Goal: Task Accomplishment & Management: Use online tool/utility

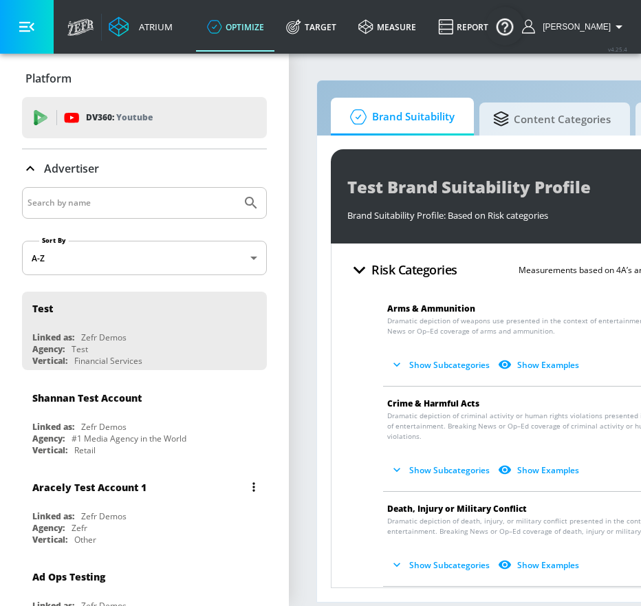
click at [60, 505] on div "[PERSON_NAME] Test Account 1 Linked as: Zefr Demos Agency: Zefr Vertical: Other" at bounding box center [144, 509] width 245 height 78
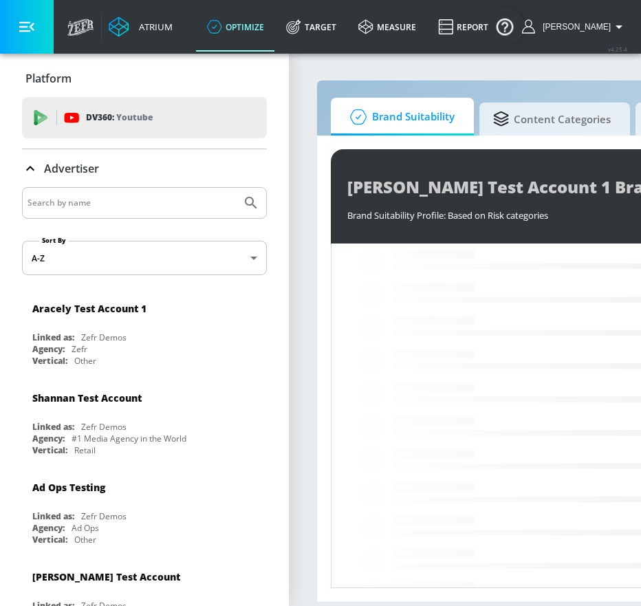
click at [43, 32] on button "button" at bounding box center [27, 27] width 54 height 54
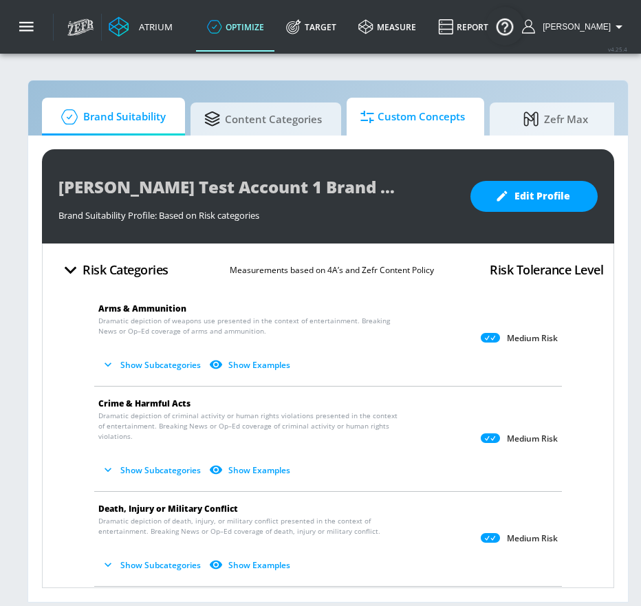
click at [398, 110] on span "Custom Concepts" at bounding box center [412, 116] width 104 height 33
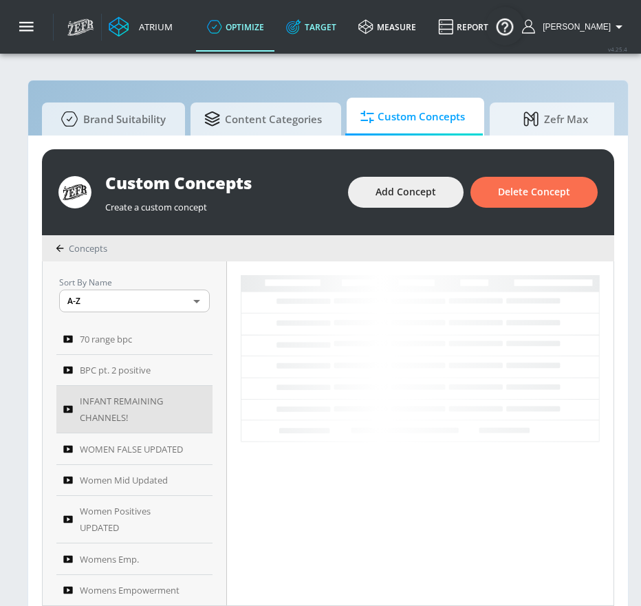
click at [324, 28] on link "Target" at bounding box center [311, 26] width 72 height 49
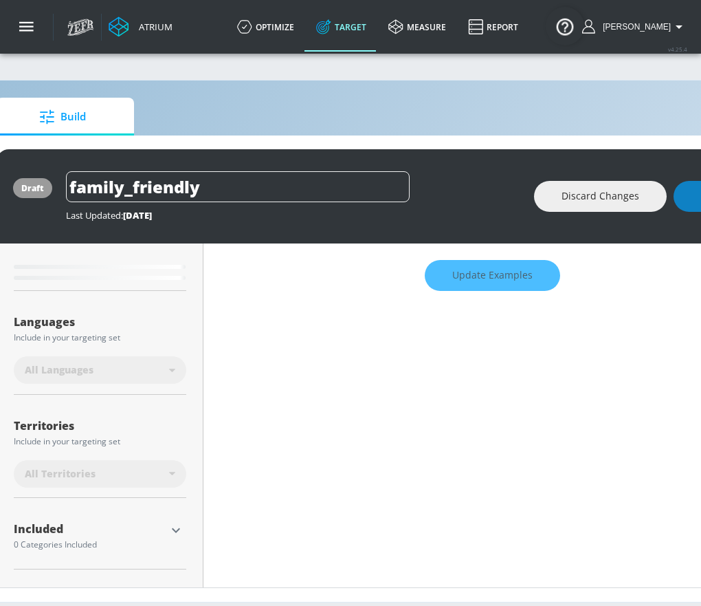
scroll to position [258, 0]
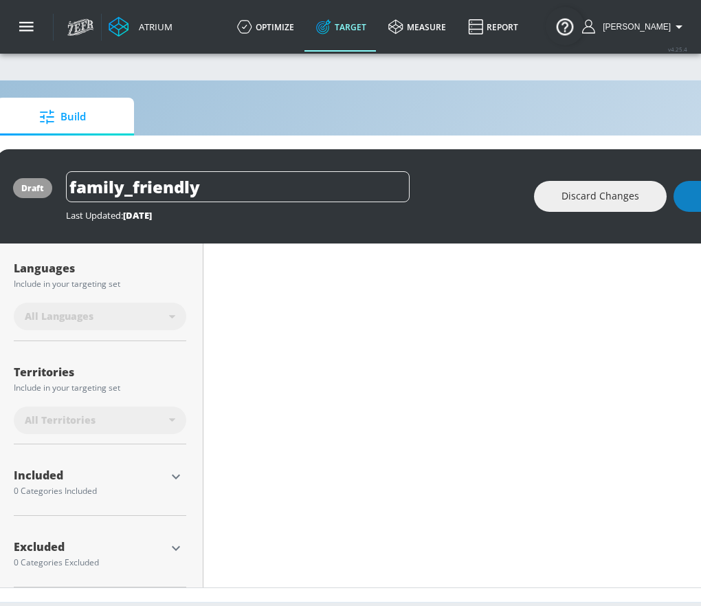
type input "0.6"
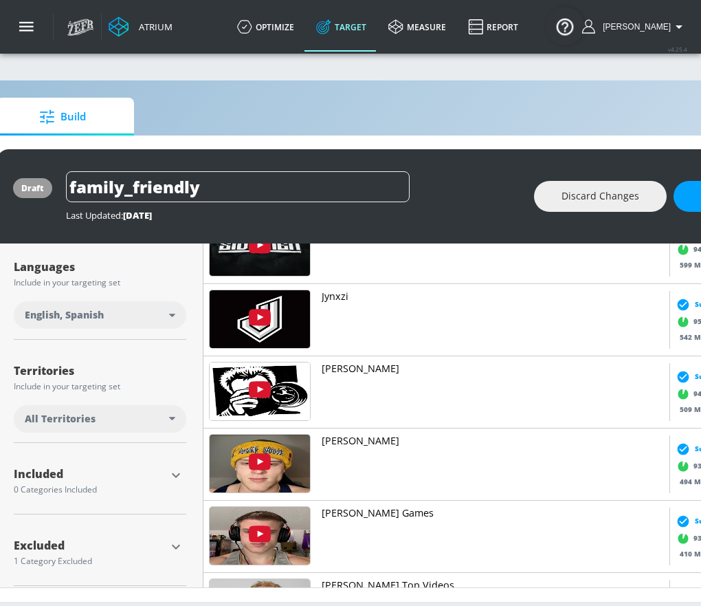
scroll to position [305, 0]
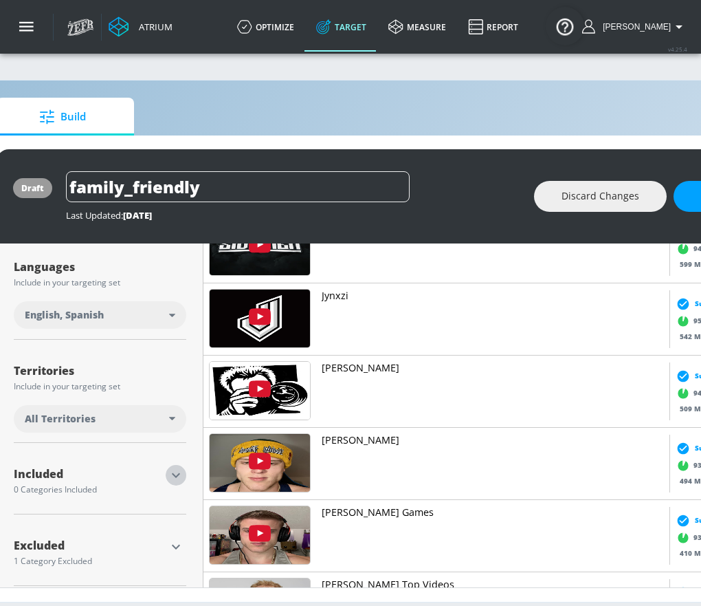
click at [176, 467] on icon "button" at bounding box center [176, 475] width 16 height 16
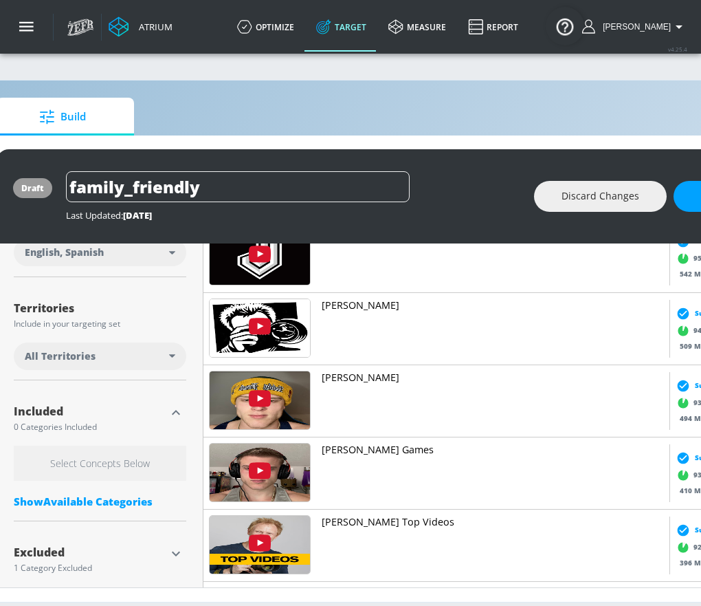
scroll to position [329, 0]
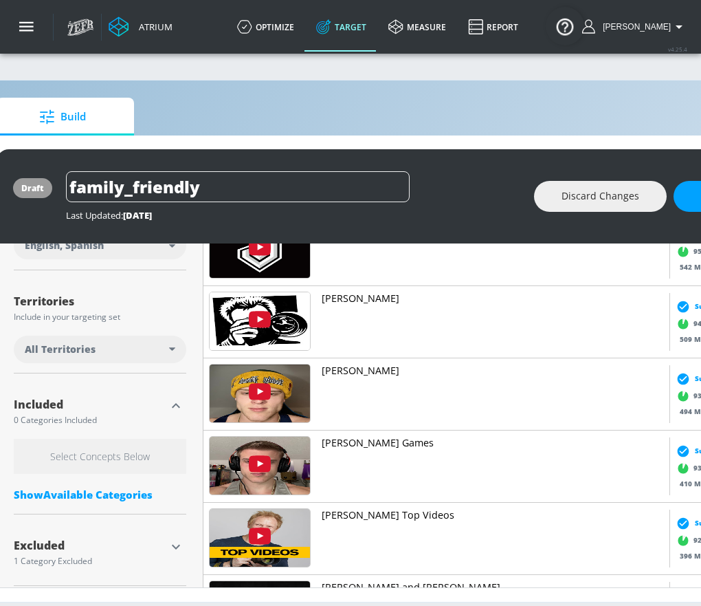
click at [91, 487] on div "Show Available Categories" at bounding box center [100, 494] width 173 height 14
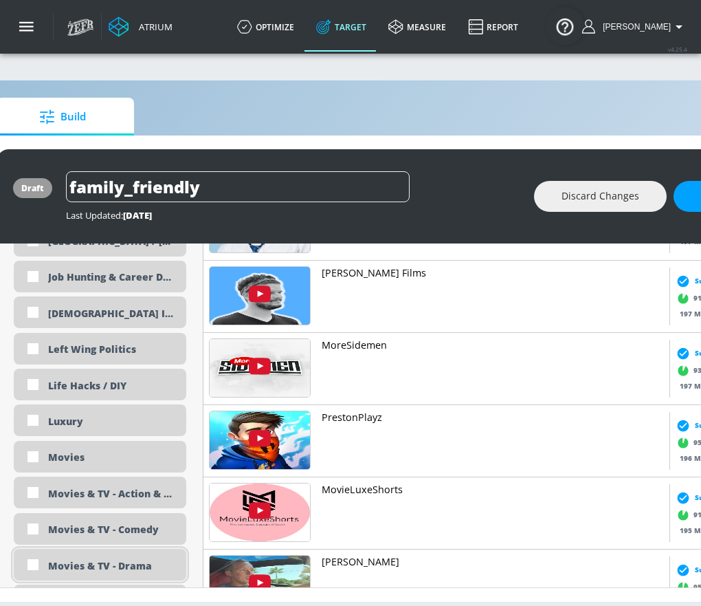
scroll to position [2587, 0]
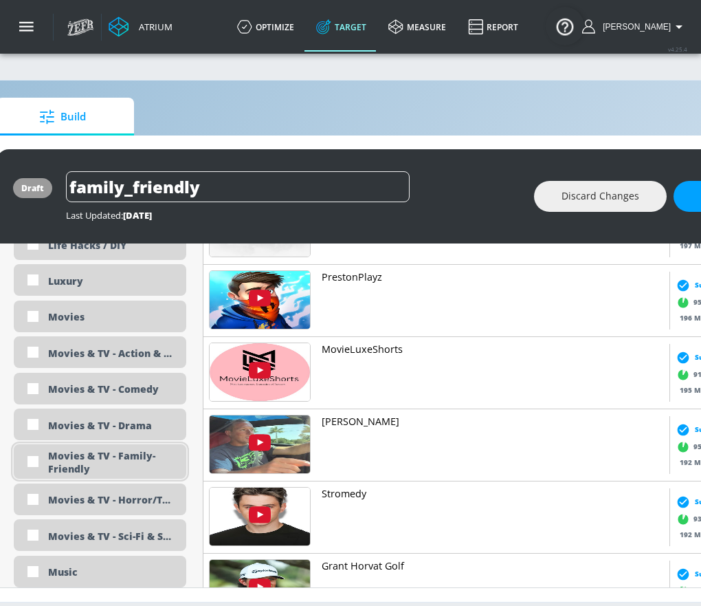
click at [120, 449] on div "Movies & TV - Family-Friendly" at bounding box center [112, 462] width 128 height 26
checkbox input "true"
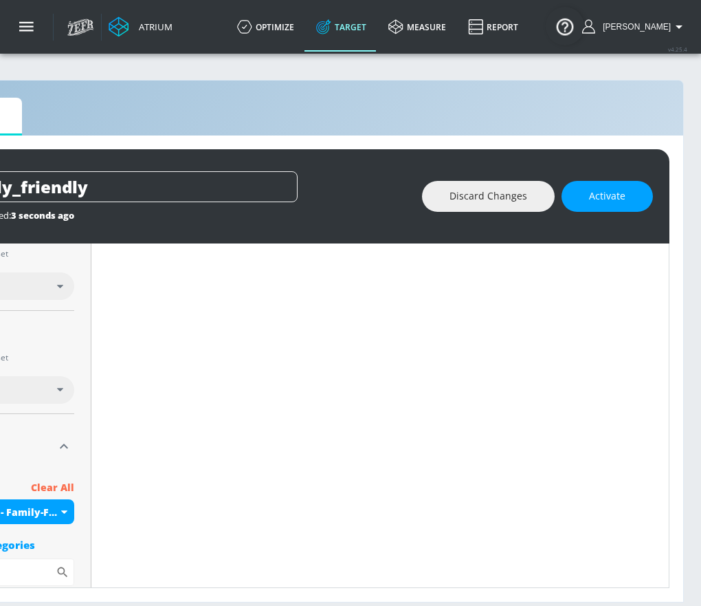
scroll to position [10, 178]
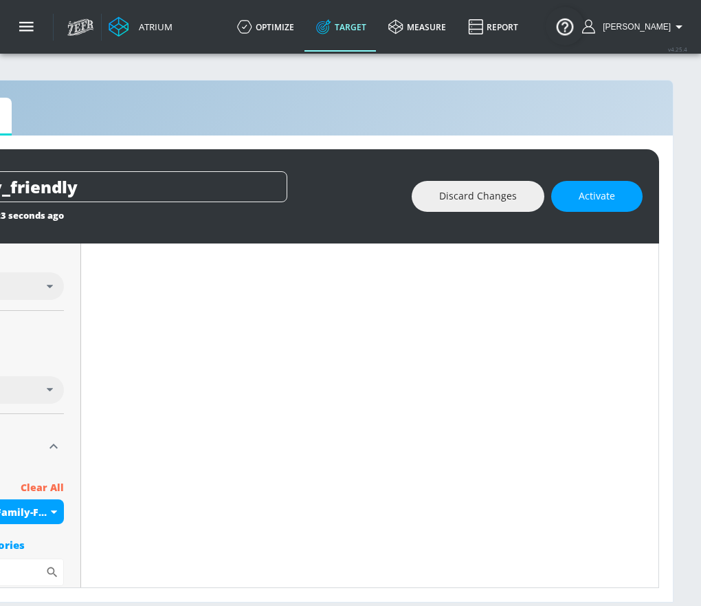
click at [597, 169] on div "draft family_friendly Last Updated: 3 seconds ago Discard Changes Activate" at bounding box center [266, 196] width 785 height 94
click at [591, 194] on button "Activate" at bounding box center [596, 196] width 91 height 31
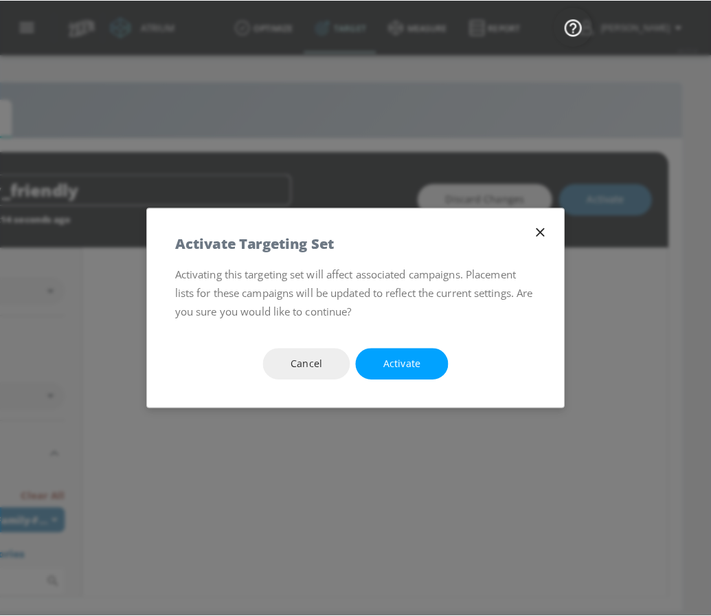
scroll to position [0, 168]
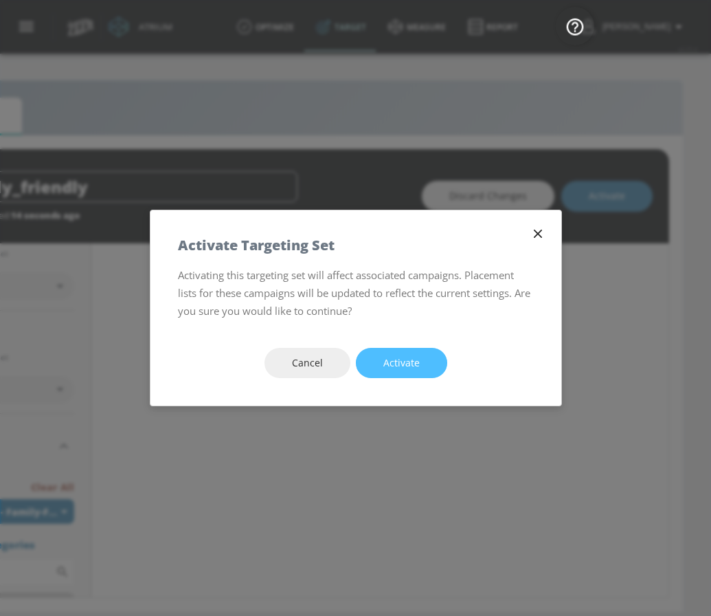
click at [399, 355] on span "Activate" at bounding box center [402, 363] width 36 height 17
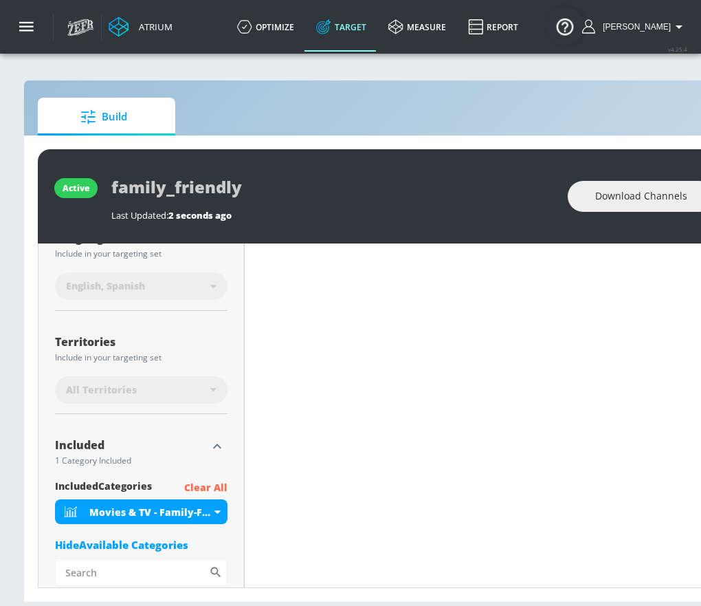
scroll to position [0, 0]
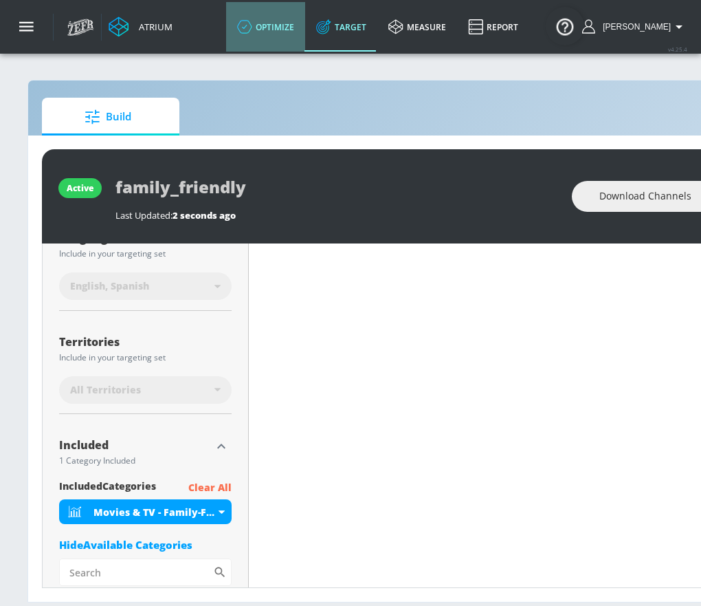
click at [298, 44] on link "optimize" at bounding box center [265, 26] width 79 height 49
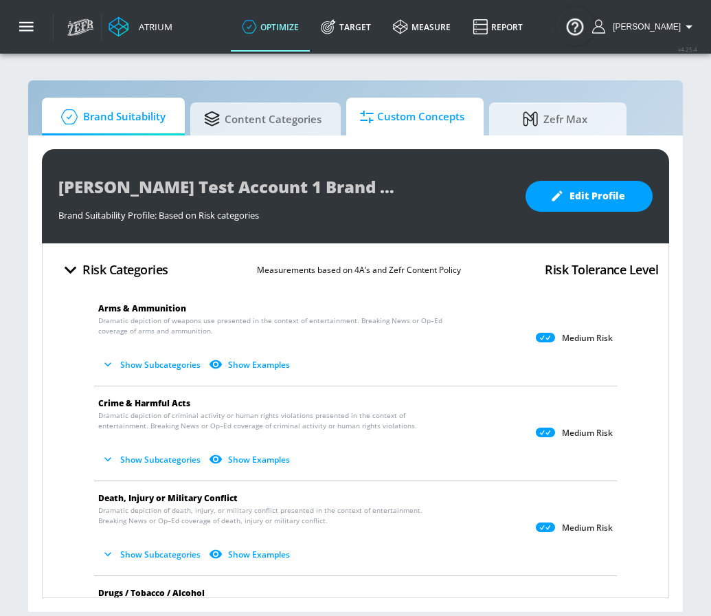
click at [407, 118] on span "Custom Concepts" at bounding box center [412, 116] width 104 height 33
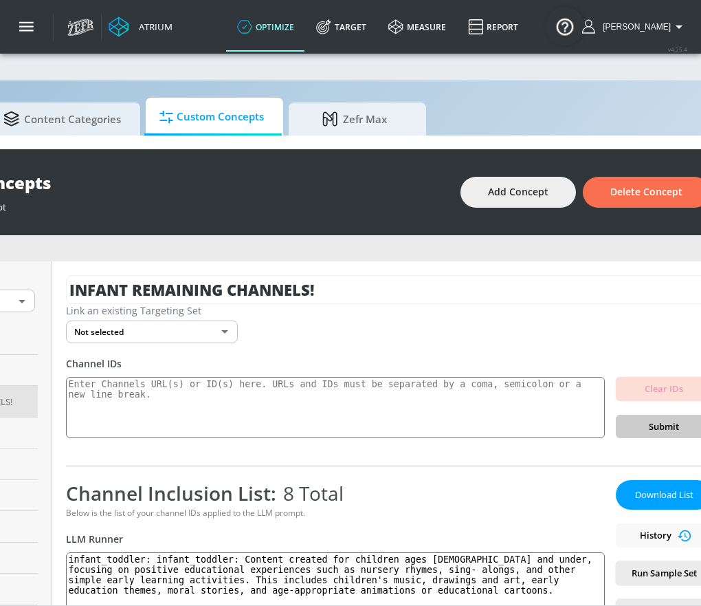
scroll to position [0, 219]
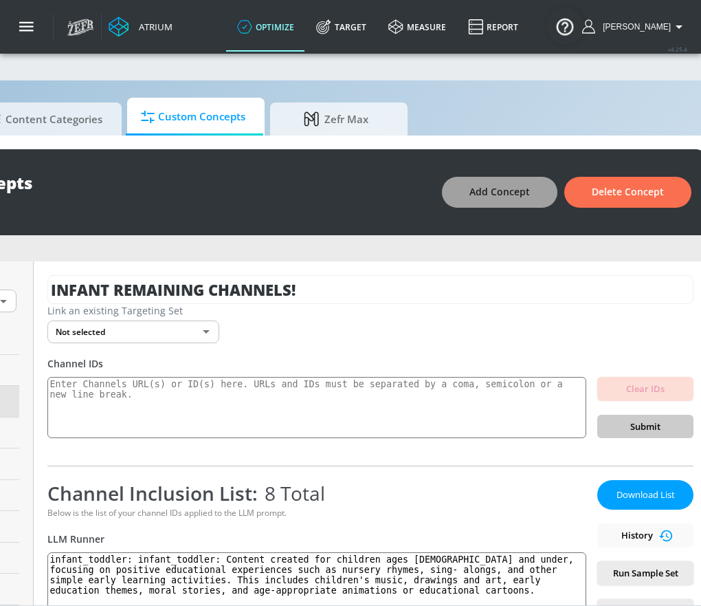
click at [523, 192] on span "Add Concept" at bounding box center [500, 192] width 60 height 17
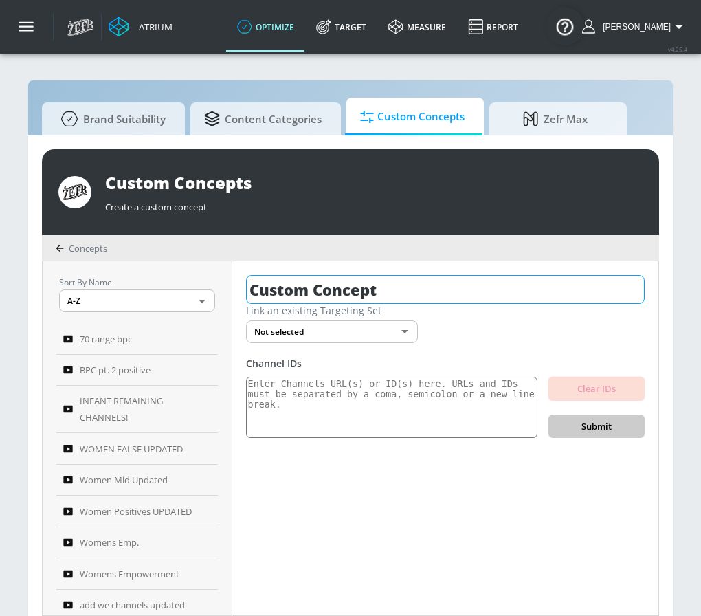
click at [294, 288] on input "Custom Concept" at bounding box center [445, 289] width 399 height 29
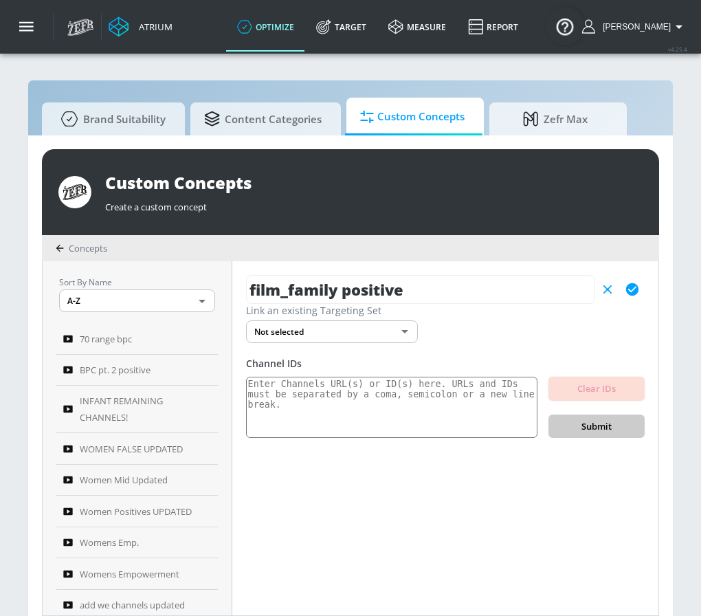
type input "film_family positive"
click at [632, 287] on icon "button" at bounding box center [632, 289] width 12 height 12
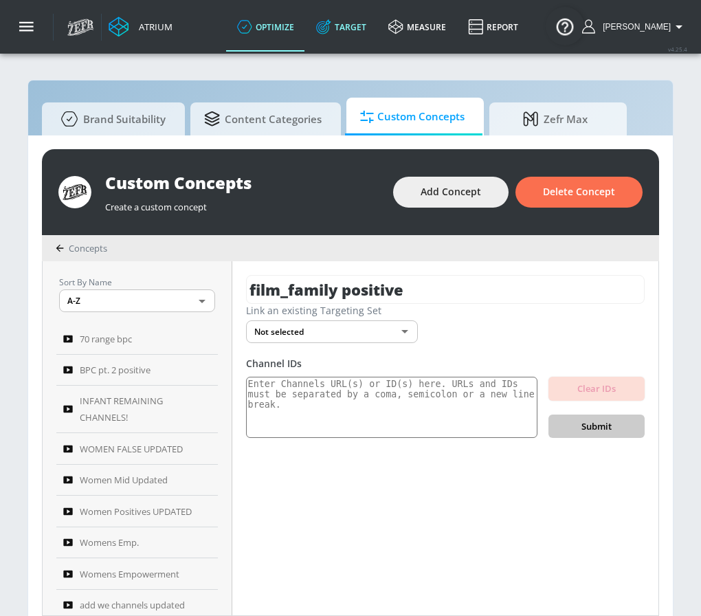
click at [349, 17] on link "Target" at bounding box center [341, 26] width 72 height 49
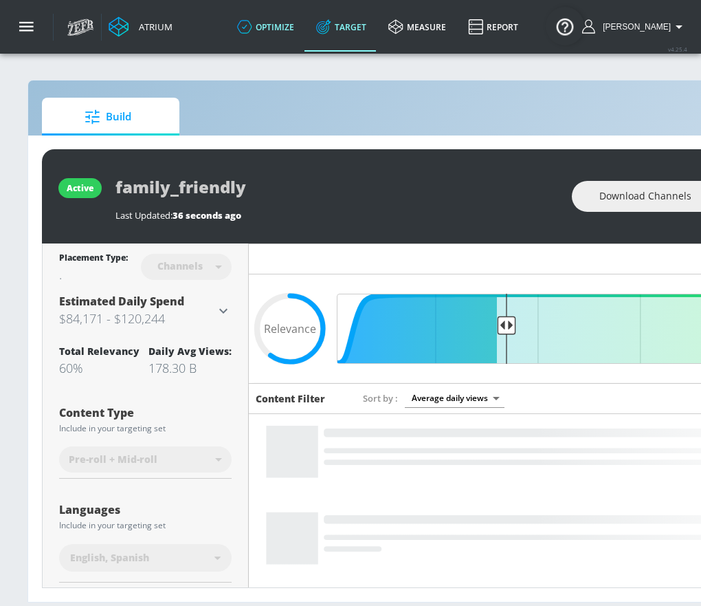
click at [281, 41] on link "optimize" at bounding box center [265, 26] width 79 height 49
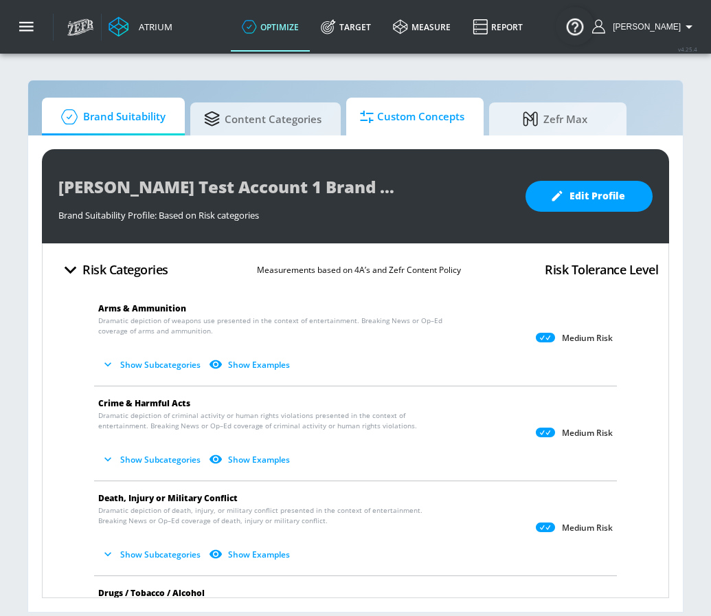
click at [412, 122] on span "Custom Concepts" at bounding box center [412, 116] width 104 height 33
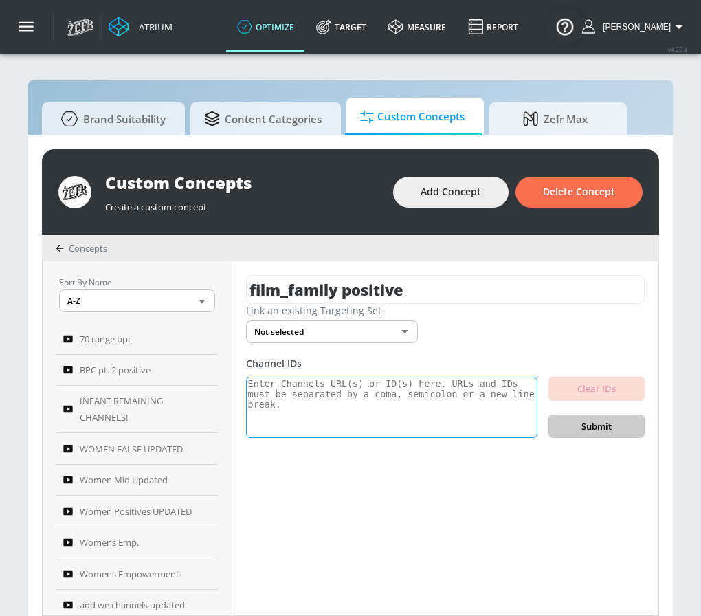
click at [362, 422] on textarea at bounding box center [391, 408] width 291 height 62
paste textarea "currently considered a matriculated student and therefore are not eligible for …"
type textarea "currently considered a matriculated student and therefore are not eligible for …"
paste textarea "UCpV-aQTXW8AemK3WIlBRmfg UCBy-bnTU0z3syuK2neOiF2w UCBVMjzOT0vjipCpCmodeRxQ UCw9…"
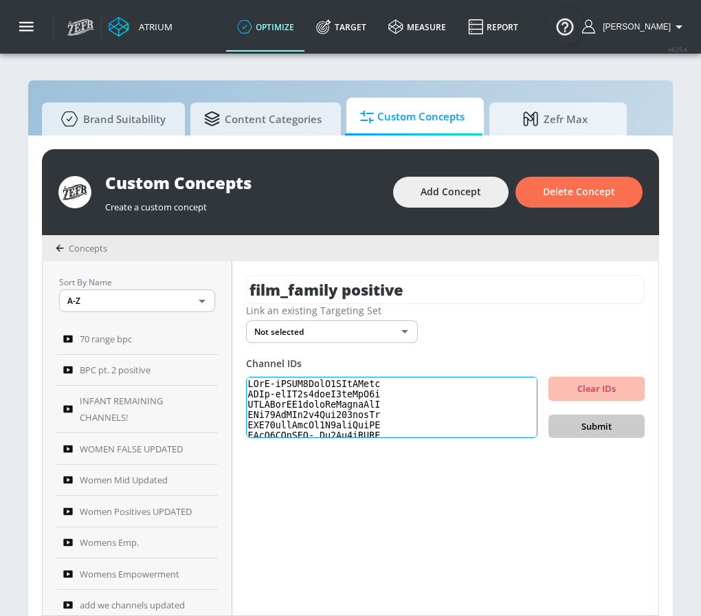
scroll to position [474, 0]
type textarea "UCpV-aQTXW8AemK3WIlBRmfg UCBy-bnTU0z3syuK2neOiF2w UCBVMjzOT0vjipCpCmodeRxQ UCw9…"
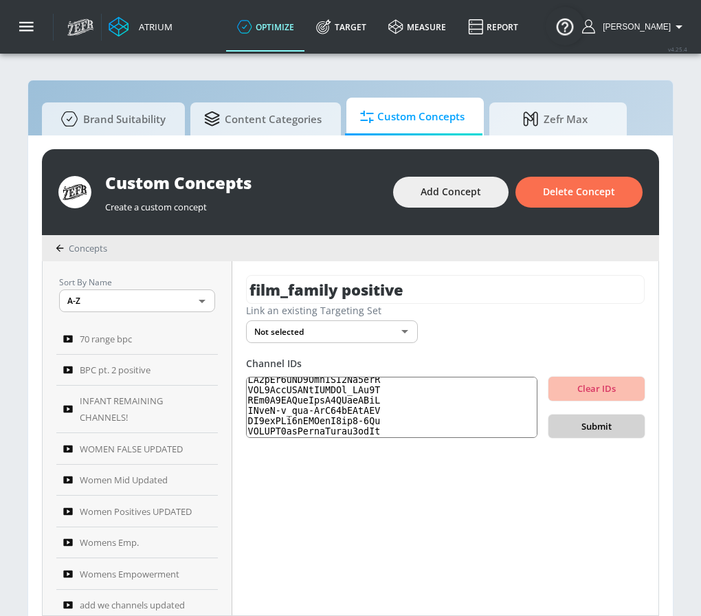
click at [602, 428] on span "Submit" at bounding box center [597, 427] width 74 height 16
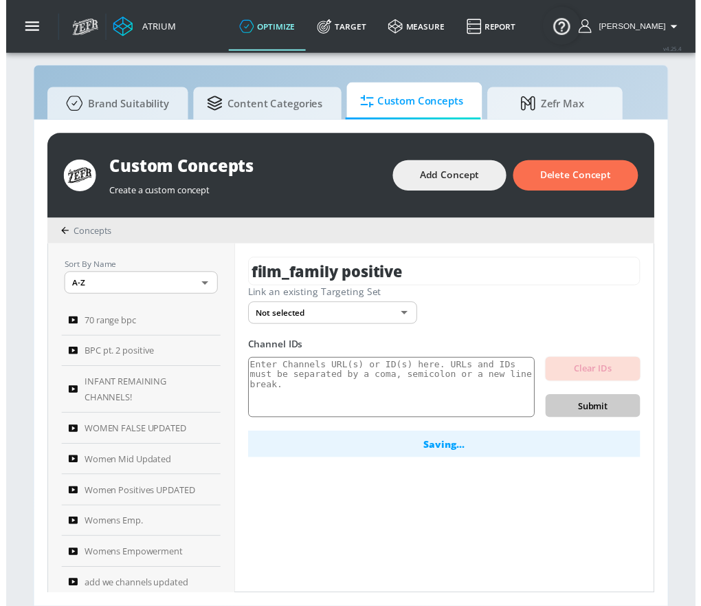
scroll to position [14, 0]
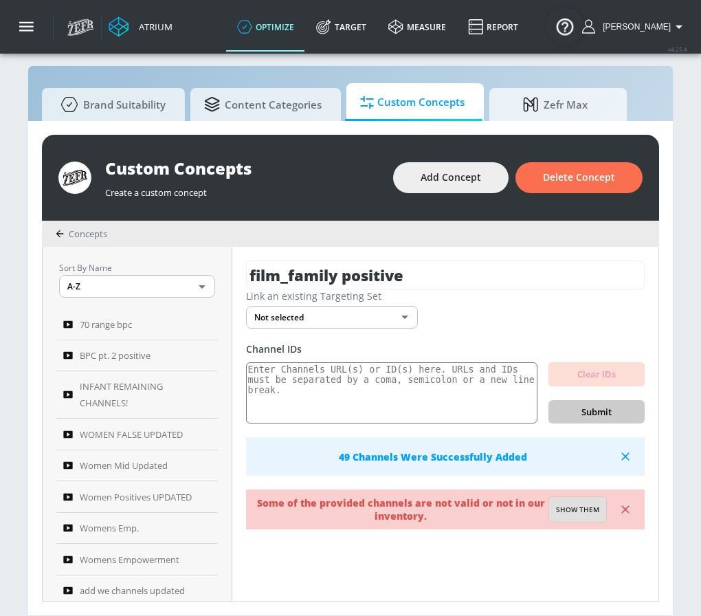
drag, startPoint x: 582, startPoint y: 511, endPoint x: 564, endPoint y: 500, distance: 20.8
click at [582, 511] on span "Show them" at bounding box center [577, 510] width 43 height 12
type textarea "Invalid channels: UCn4M2FRFieSxnG8GDenWGvA"
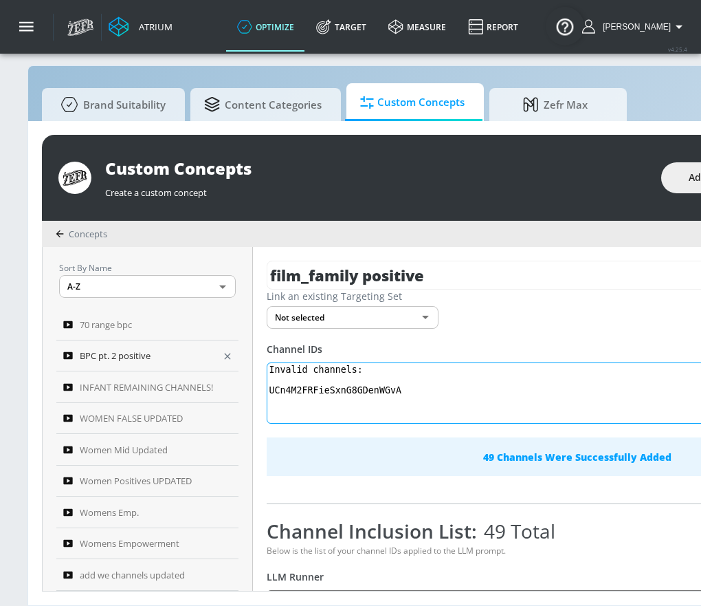
drag, startPoint x: 392, startPoint y: 395, endPoint x: 211, endPoint y: 362, distance: 183.8
click at [211, 362] on div "Sort By Name A-Z ASC ​ 70 range bpc BPC pt. 2 positive INFANT REMAINING CHANNEL…" at bounding box center [485, 419] width 884 height 344
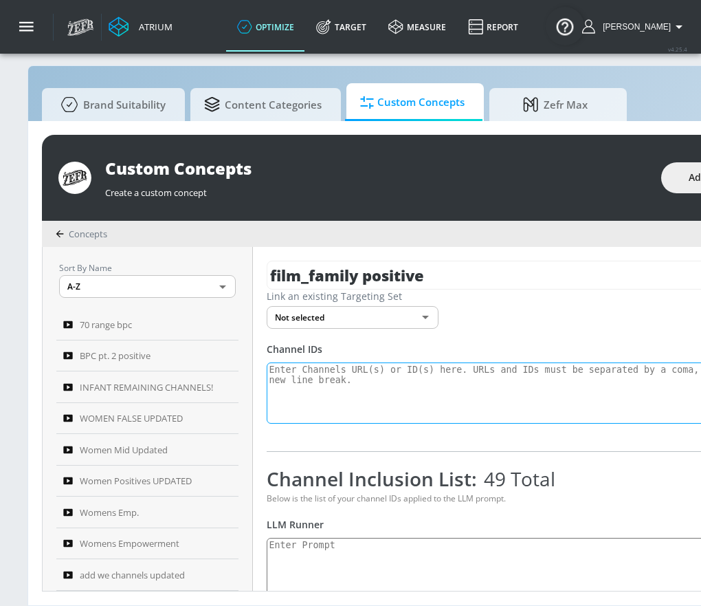
click at [397, 383] on textarea at bounding box center [536, 393] width 539 height 62
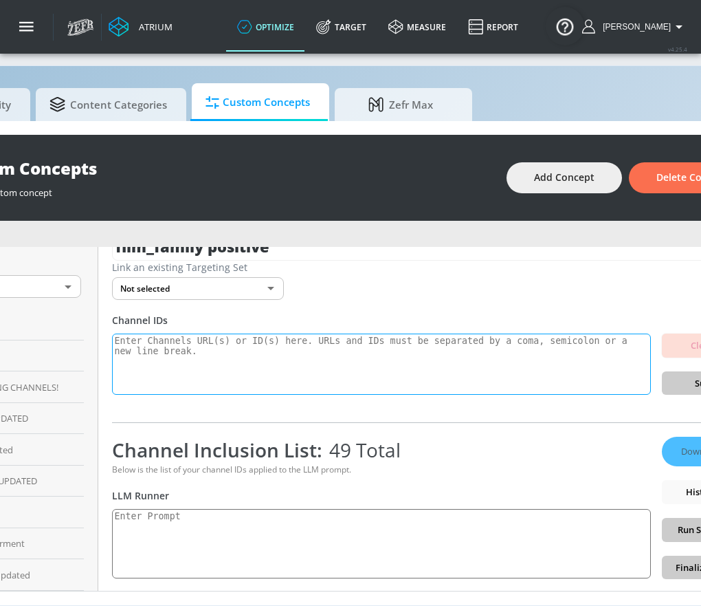
scroll to position [118, 0]
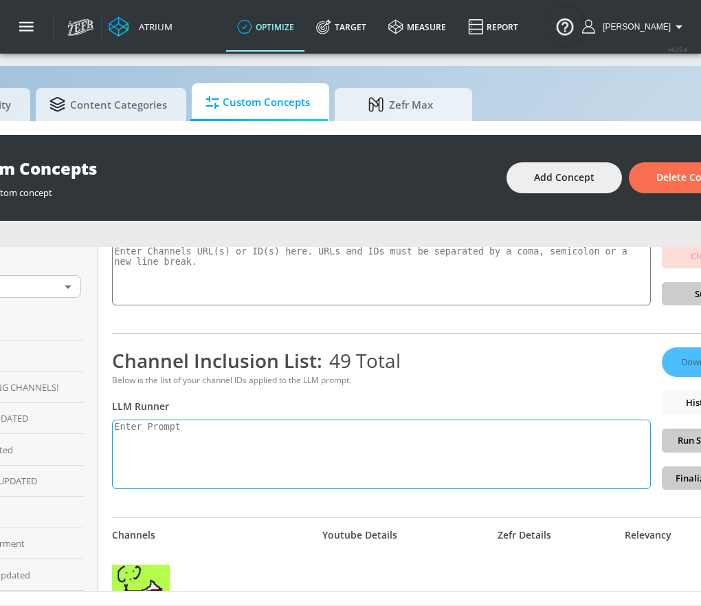
drag, startPoint x: 276, startPoint y: 489, endPoint x: 288, endPoint y: 478, distance: 15.6
click at [277, 489] on div "Channel Inclusion List: 49 Total Below is the list of your channel IDs applied …" at bounding box center [381, 418] width 539 height 142
drag, startPoint x: 310, startPoint y: 465, endPoint x: 348, endPoint y: 470, distance: 38.2
click at [310, 465] on textarea at bounding box center [381, 453] width 539 height 69
paste textarea "film_family: Content suitable for family viewing in movies and television."
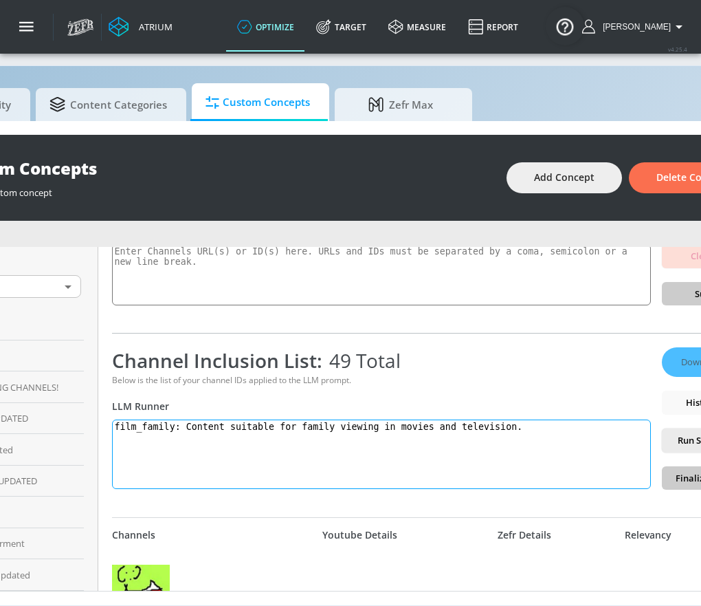
click at [129, 432] on textarea "film_family: Content suitable for family viewing in movies and television." at bounding box center [381, 453] width 539 height 69
click at [129, 425] on textarea "film_family: Content suitable for family viewing in movies and television." at bounding box center [381, 453] width 539 height 69
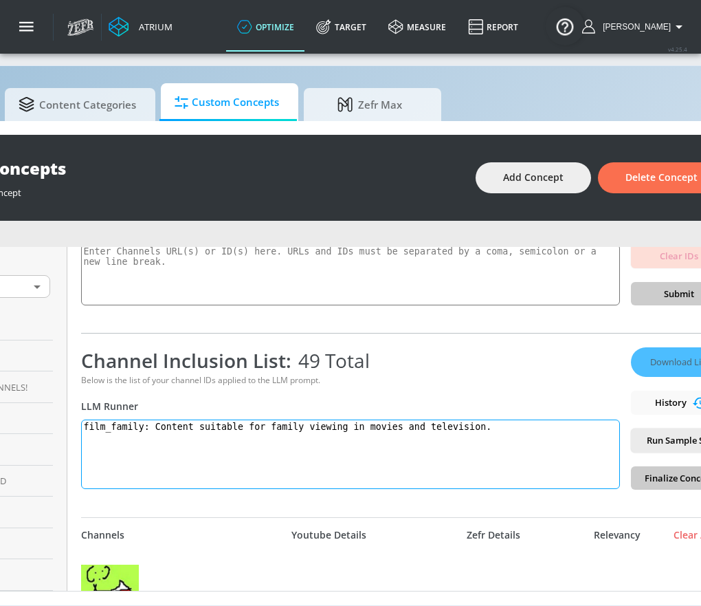
scroll to position [14, 289]
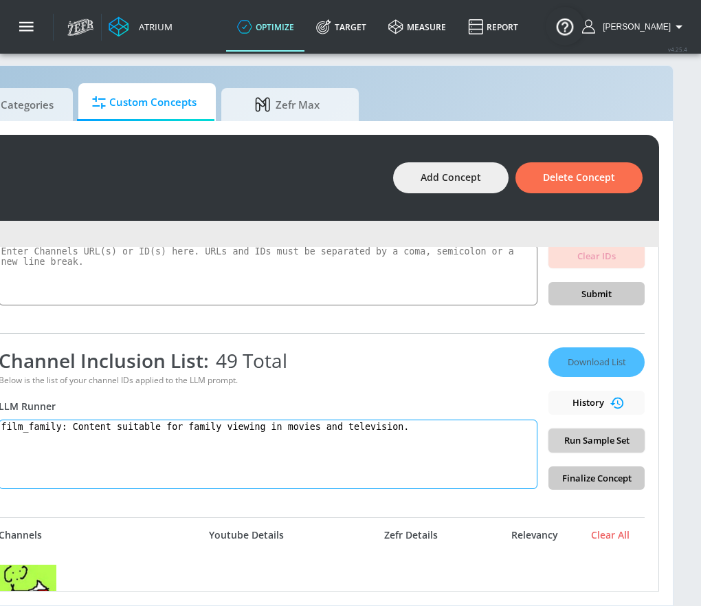
type textarea "film_family: Content suitable for family viewing in movies and television."
click at [597, 439] on span "Run Sample Set" at bounding box center [597, 440] width 74 height 16
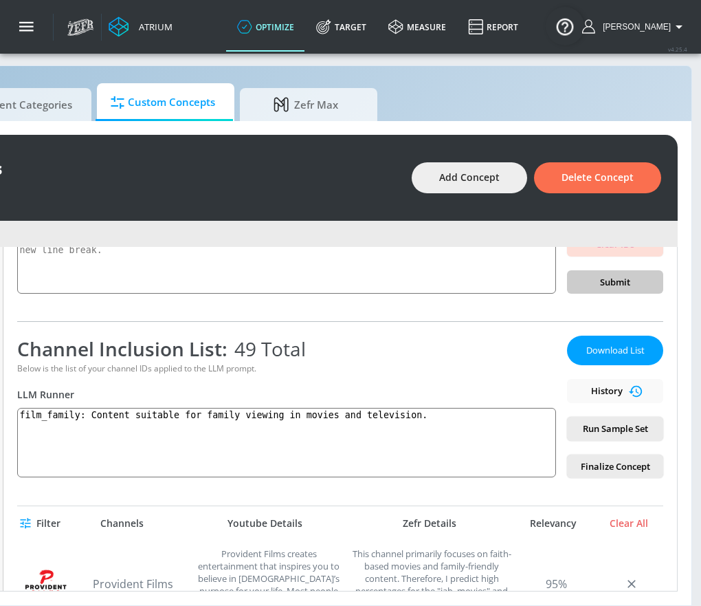
scroll to position [133, 0]
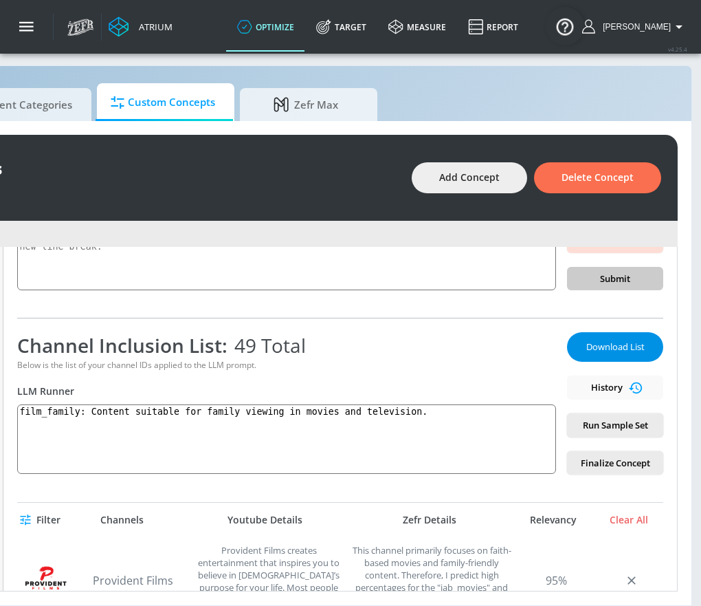
click at [640, 338] on button "Download List" at bounding box center [615, 347] width 96 height 30
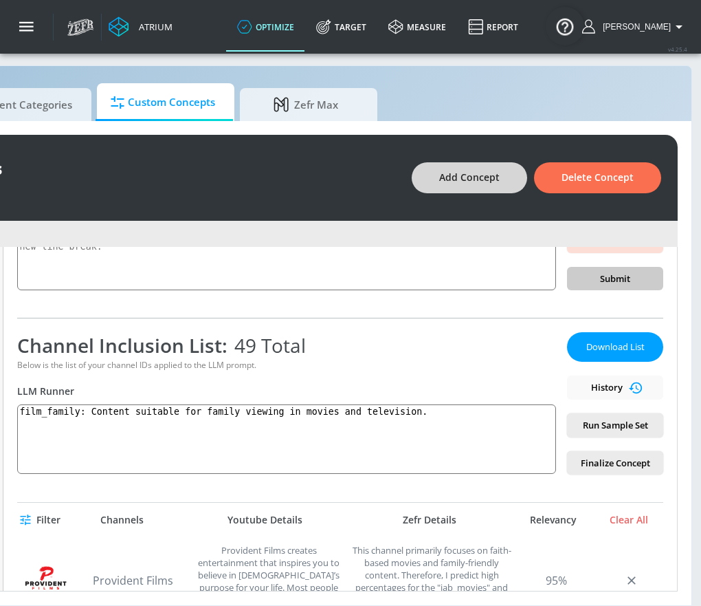
click at [500, 181] on span "Add Concept" at bounding box center [469, 177] width 60 height 17
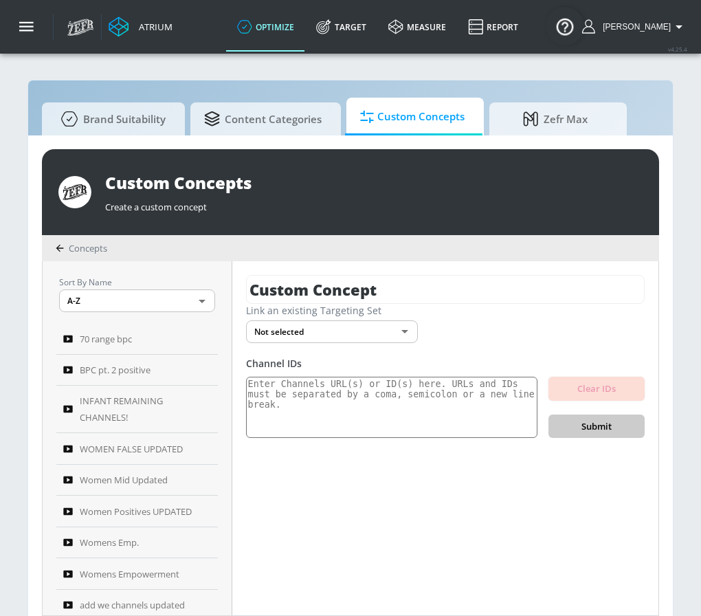
click at [338, 273] on div "Custom Concept Link an existing Targeting Set Not selected none ​ Channel IDs C…" at bounding box center [445, 438] width 426 height 354
click at [331, 285] on input "Custom Concept" at bounding box center [445, 289] width 399 height 29
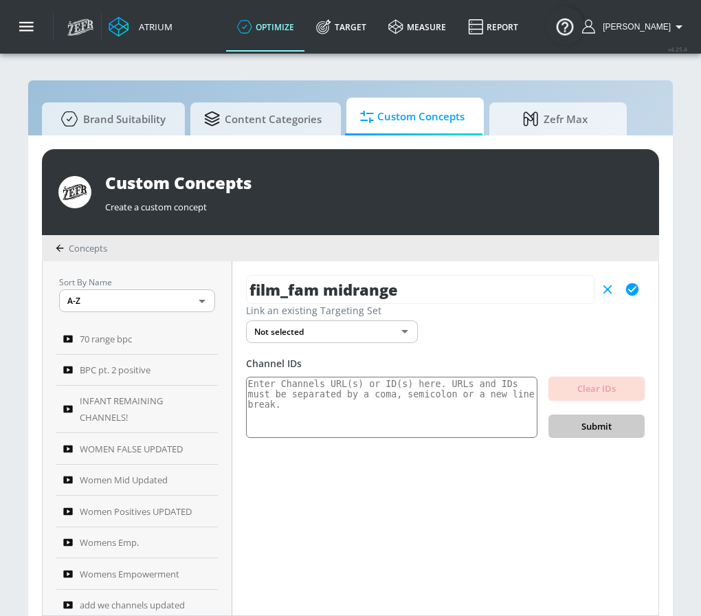
type input "film_fam midrange"
click at [639, 285] on icon "button" at bounding box center [632, 289] width 15 height 15
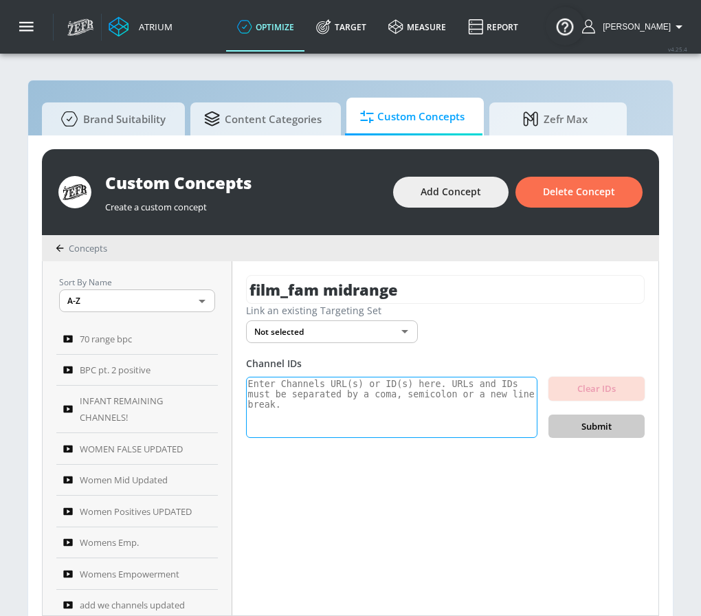
click at [371, 412] on textarea at bounding box center [391, 408] width 291 height 62
paste textarea "UCLwJP-R2fosv1-m2lsM-KCQ UC7zTbyj9k2-6JxvXwj8fnIA UClGLXmLukPBFstyT5hPfw8Q UCsf…"
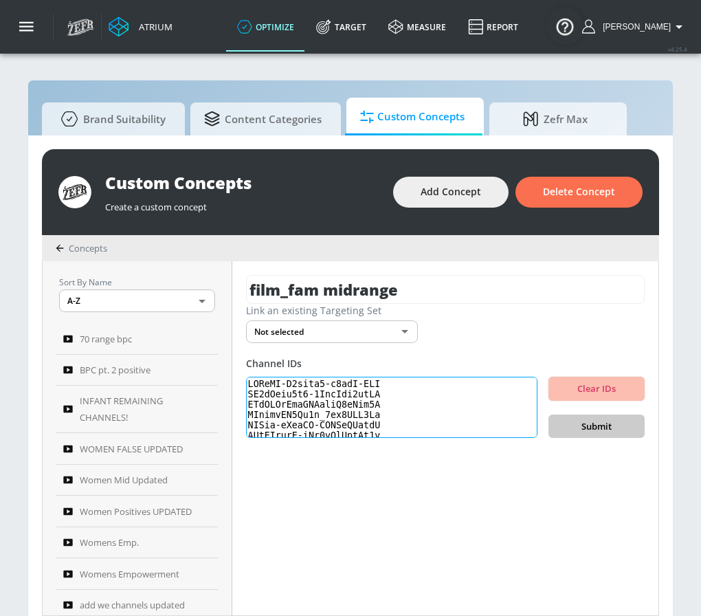
scroll to position [474, 0]
type textarea "UCLwJP-R2fosv1-m2lsM-KCQ UC7zTbyj9k2-6JxvXwj8fnIA UClGLXmLukPBFstyT5hPfw8Q UCsf…"
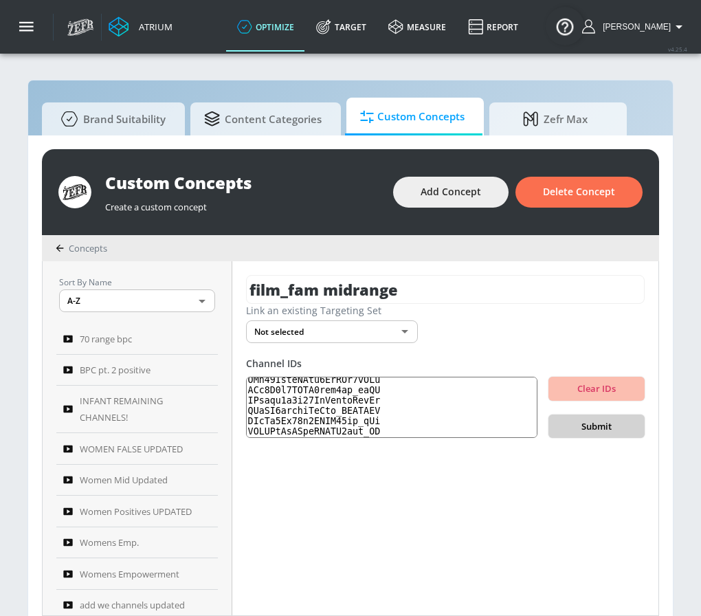
click at [598, 425] on span "Submit" at bounding box center [597, 427] width 74 height 16
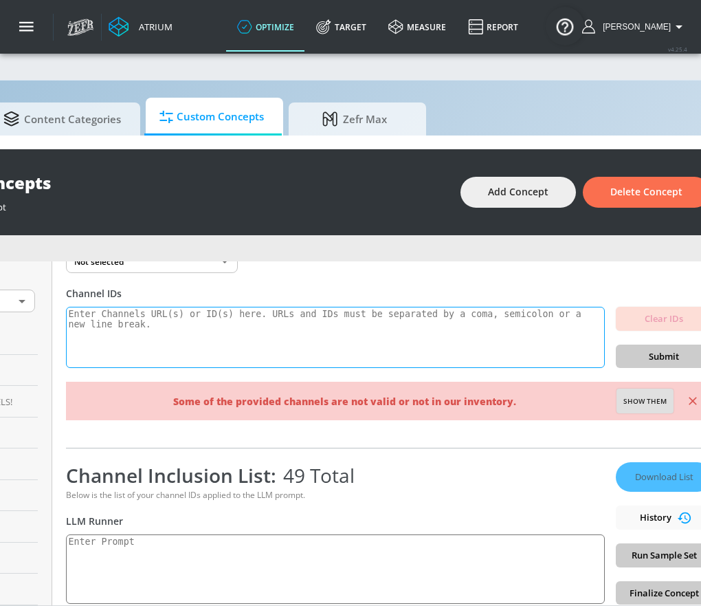
scroll to position [0, 212]
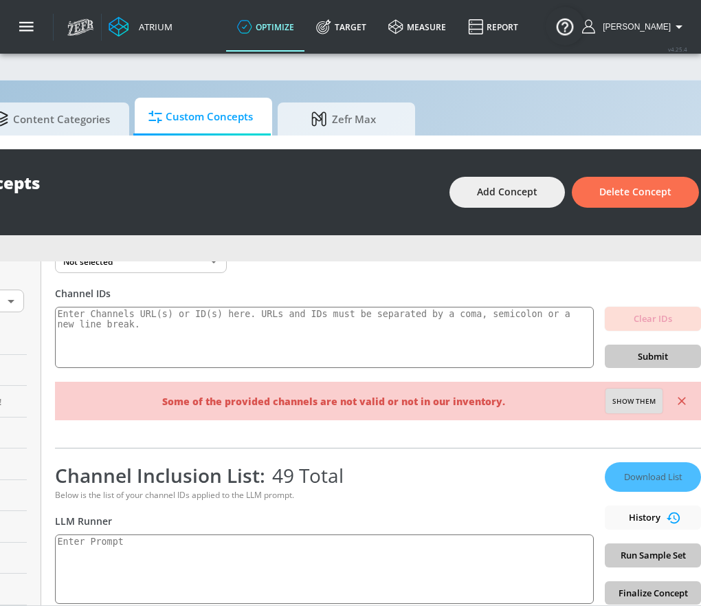
click at [632, 399] on span "Show them" at bounding box center [633, 401] width 43 height 12
type textarea "Invalid channels: UCTMAlf7ujmJ7BM3TfsuFVKw"
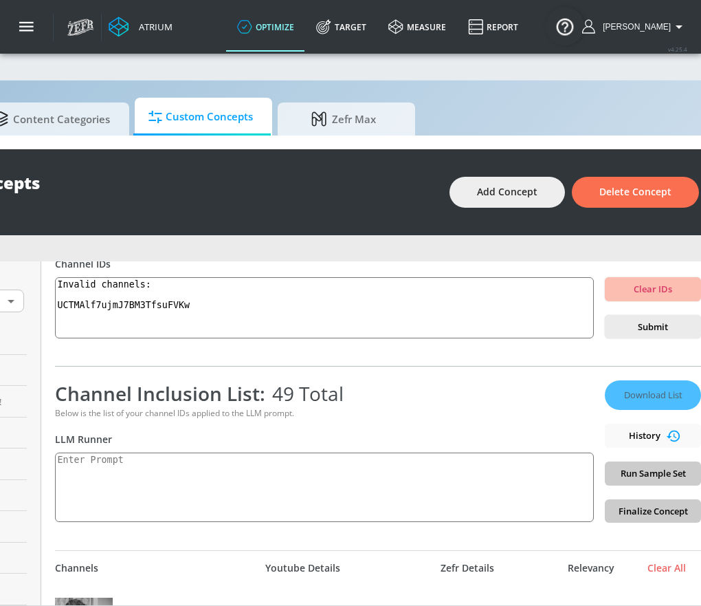
scroll to position [171, 0]
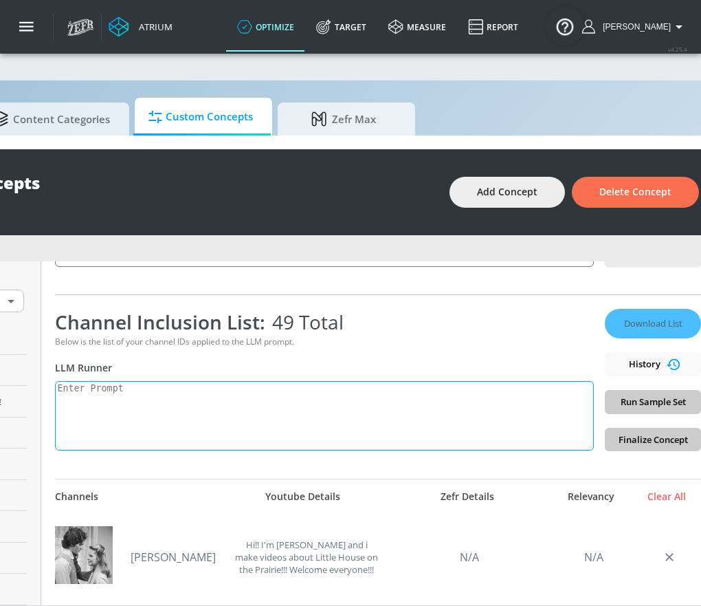
click at [312, 431] on textarea at bounding box center [324, 415] width 539 height 69
paste textarea "film_family: Content suitable for family viewing in movies and television."
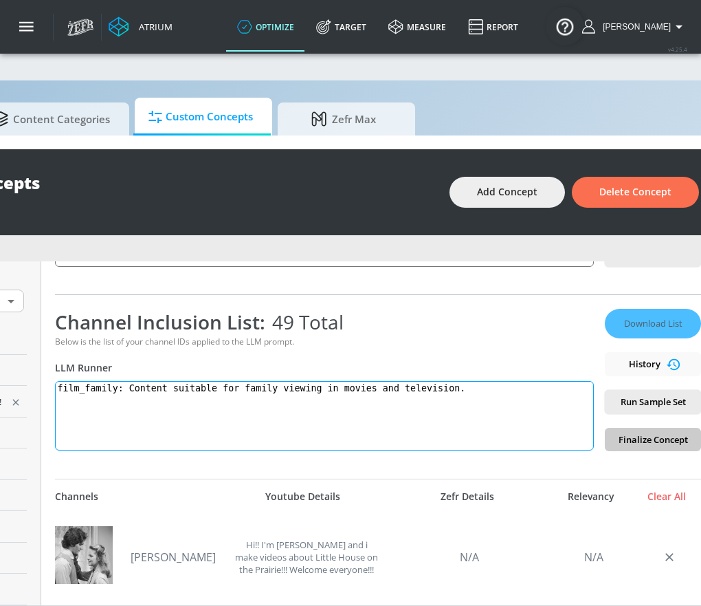
drag, startPoint x: 109, startPoint y: 388, endPoint x: 8, endPoint y: 388, distance: 101.7
click at [8, 388] on div "Sort By Name A-Z ASC ​ 70 range bpc BPC pt. 2 positive INFANT REMAINING CHANNEL…" at bounding box center [273, 433] width 884 height 344
type textarea "film_family: Content suitable for family viewing in movies and television."
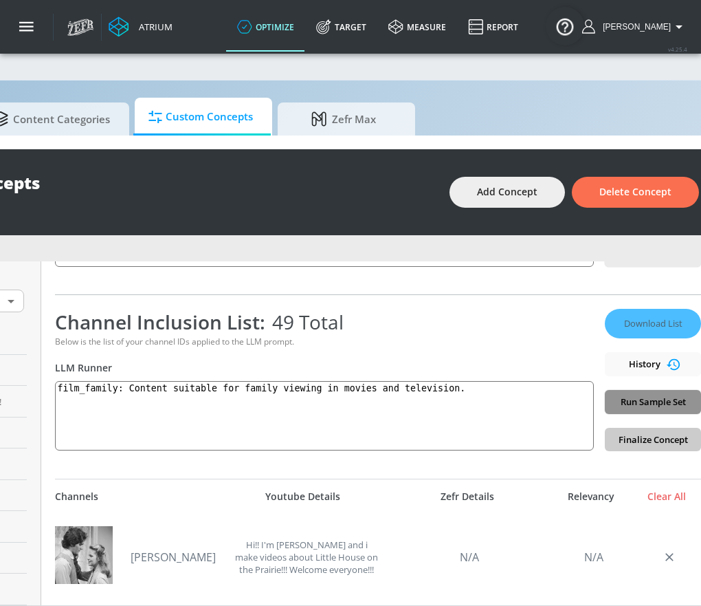
click at [640, 399] on span "Run Sample Set" at bounding box center [653, 402] width 74 height 16
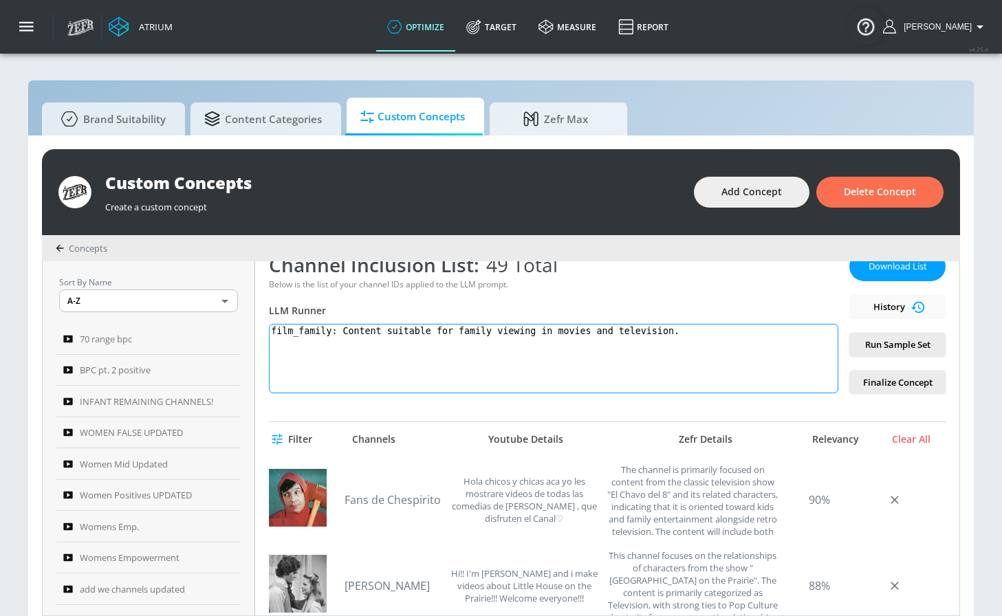
scroll to position [152, 0]
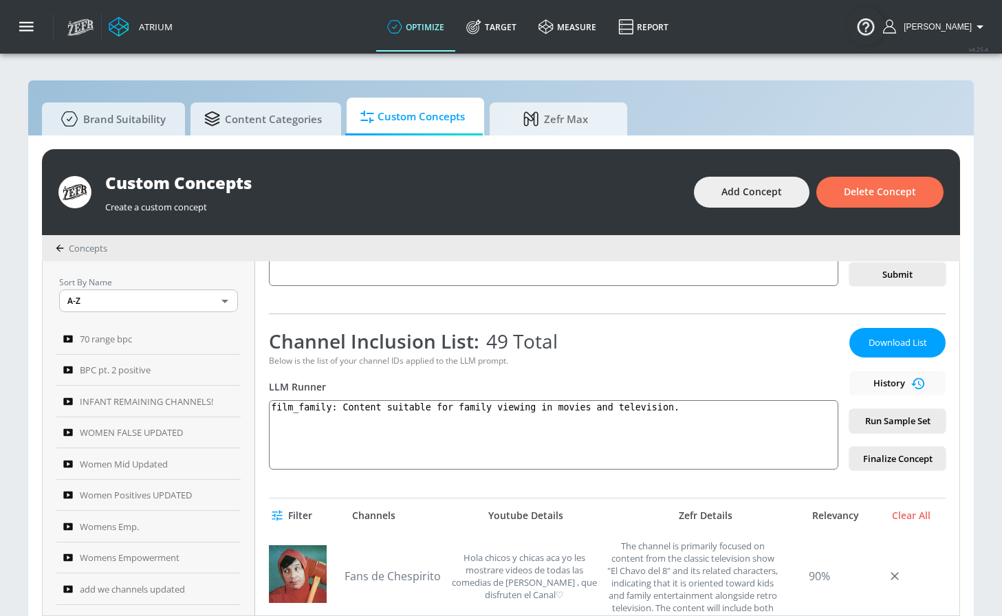
click at [640, 334] on button "Download List" at bounding box center [897, 343] width 96 height 30
